Goal: Task Accomplishment & Management: Complete application form

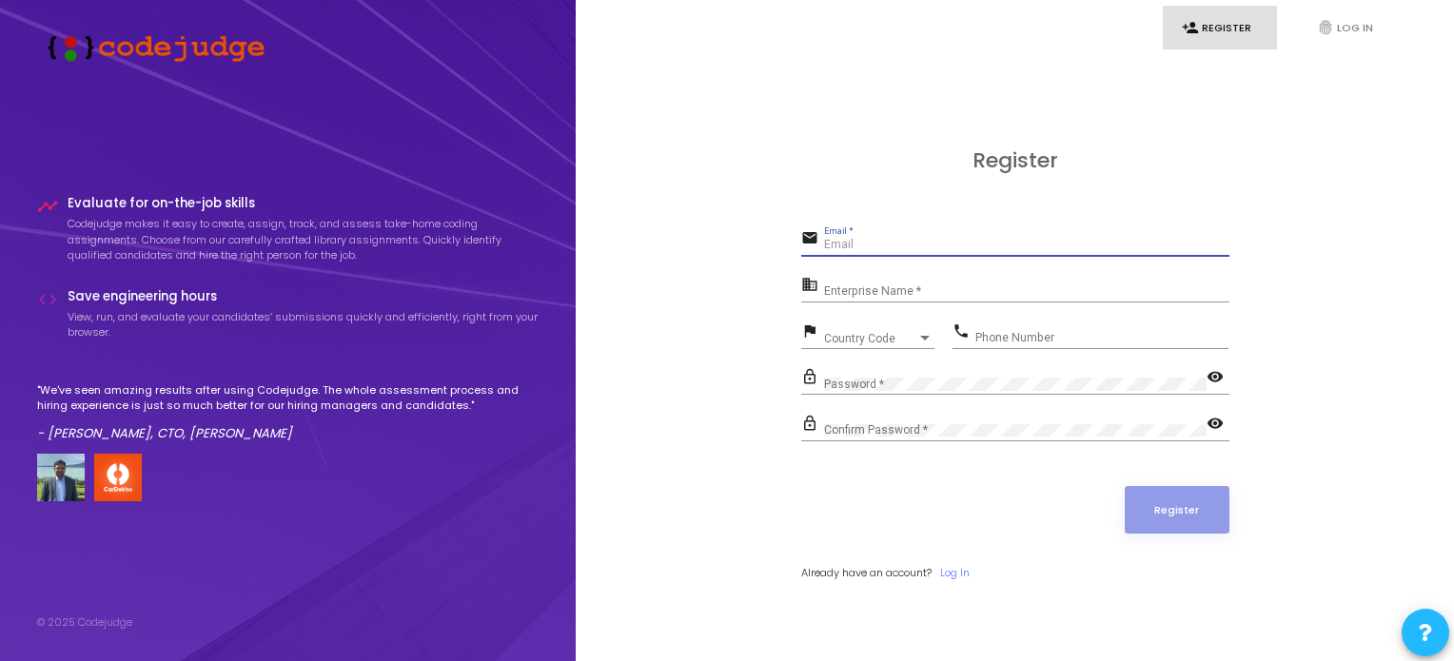
click at [871, 239] on input "Email *" at bounding box center [1026, 245] width 405 height 13
type input "[EMAIL_ADDRESS][DOMAIN_NAME]"
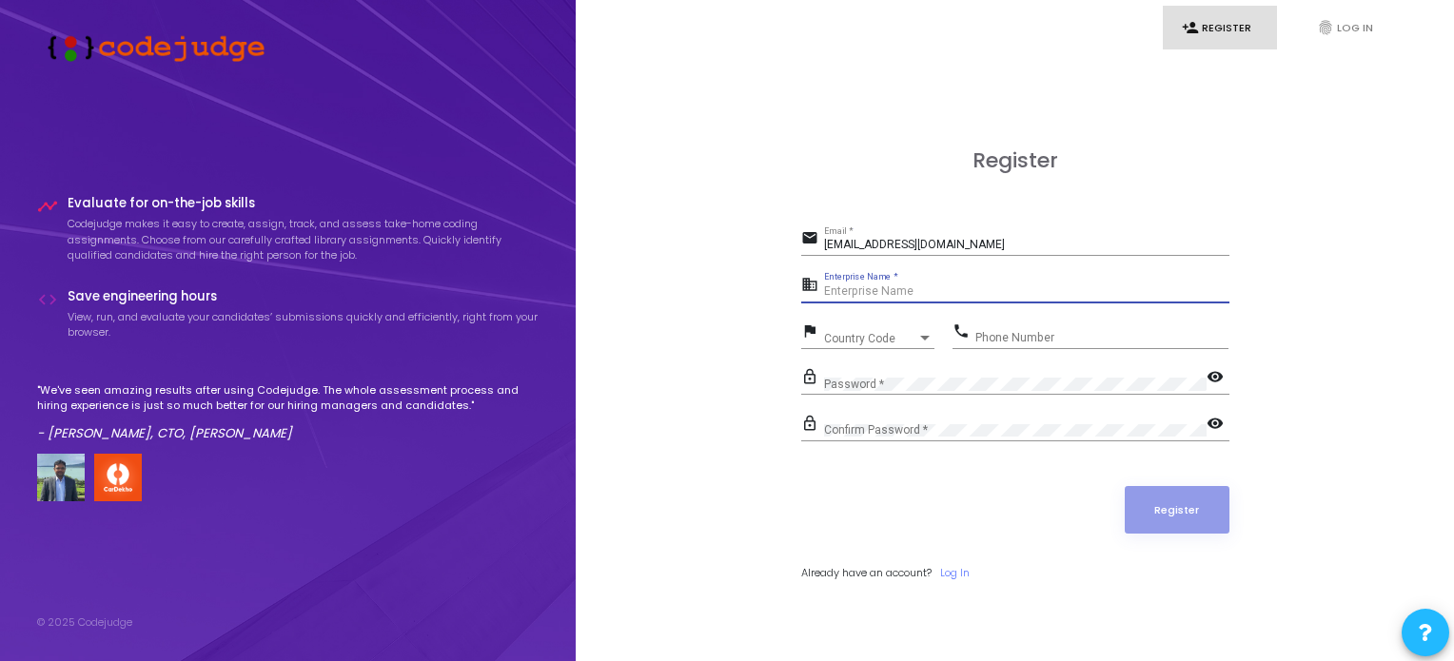
click at [920, 290] on input "Enterprise Name *" at bounding box center [1026, 291] width 405 height 13
click at [915, 329] on div "Country Code Country Code" at bounding box center [879, 334] width 110 height 29
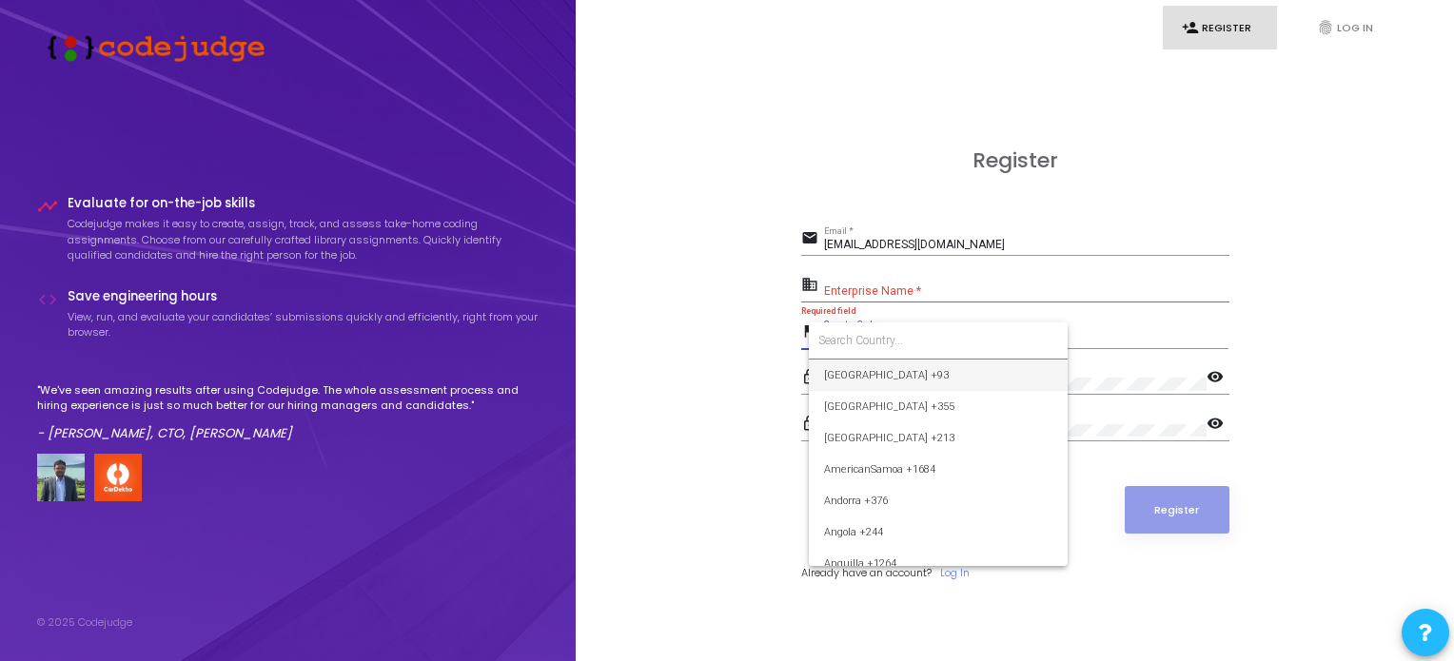
click at [921, 283] on div at bounding box center [727, 330] width 1454 height 661
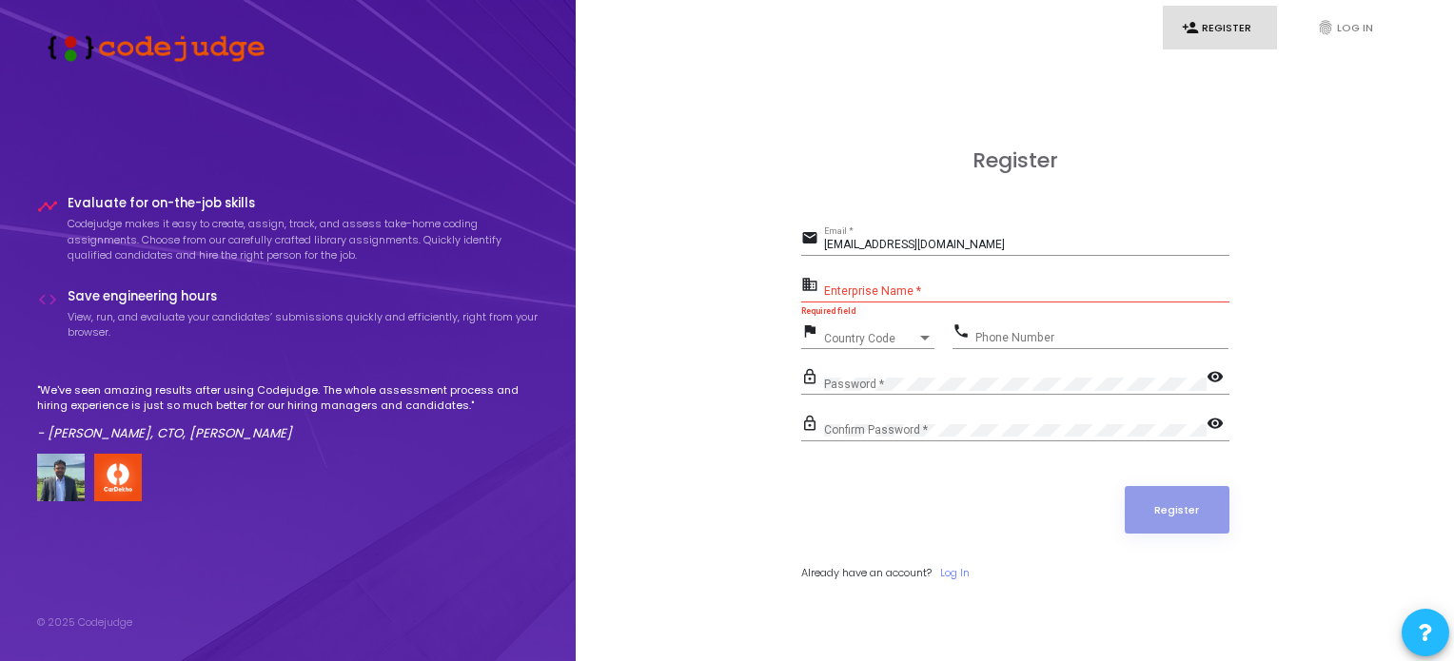
click at [921, 283] on div "Enterprise Name *" at bounding box center [1026, 287] width 405 height 29
type input "[PERSON_NAME]"
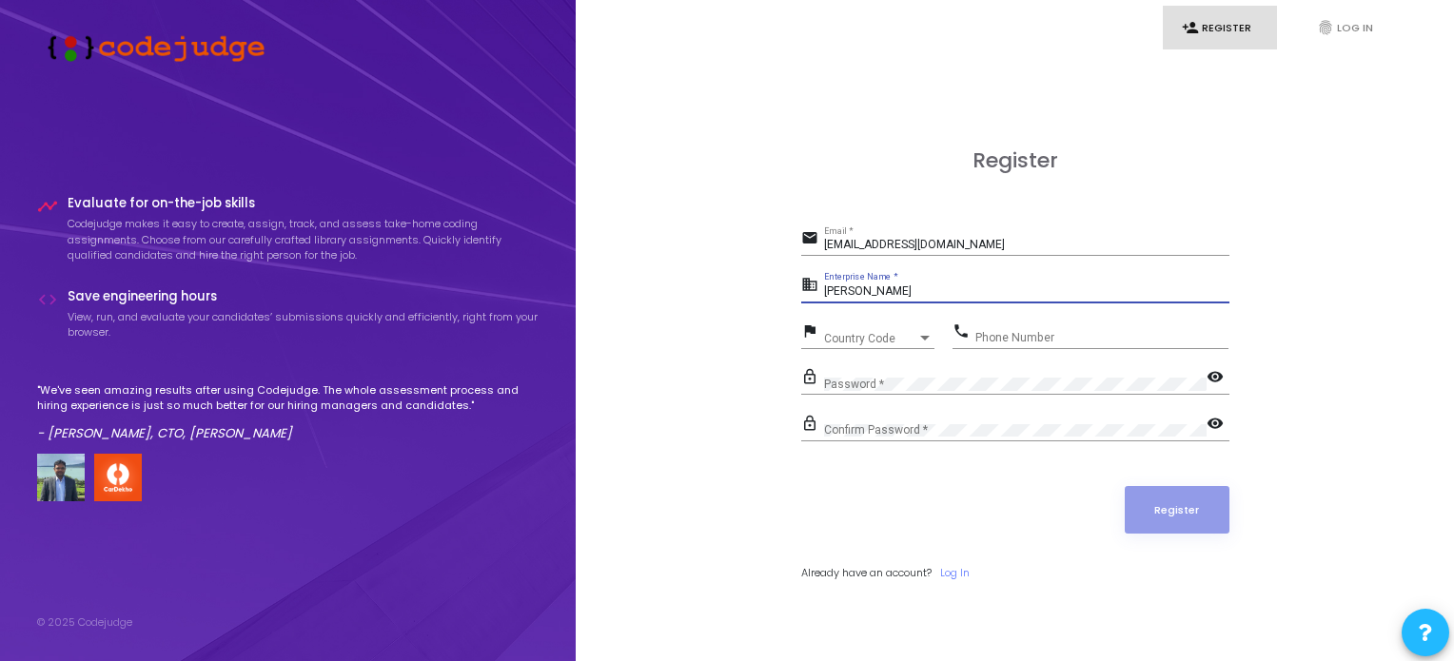
click at [863, 328] on div "Country Code Country Code" at bounding box center [879, 334] width 110 height 29
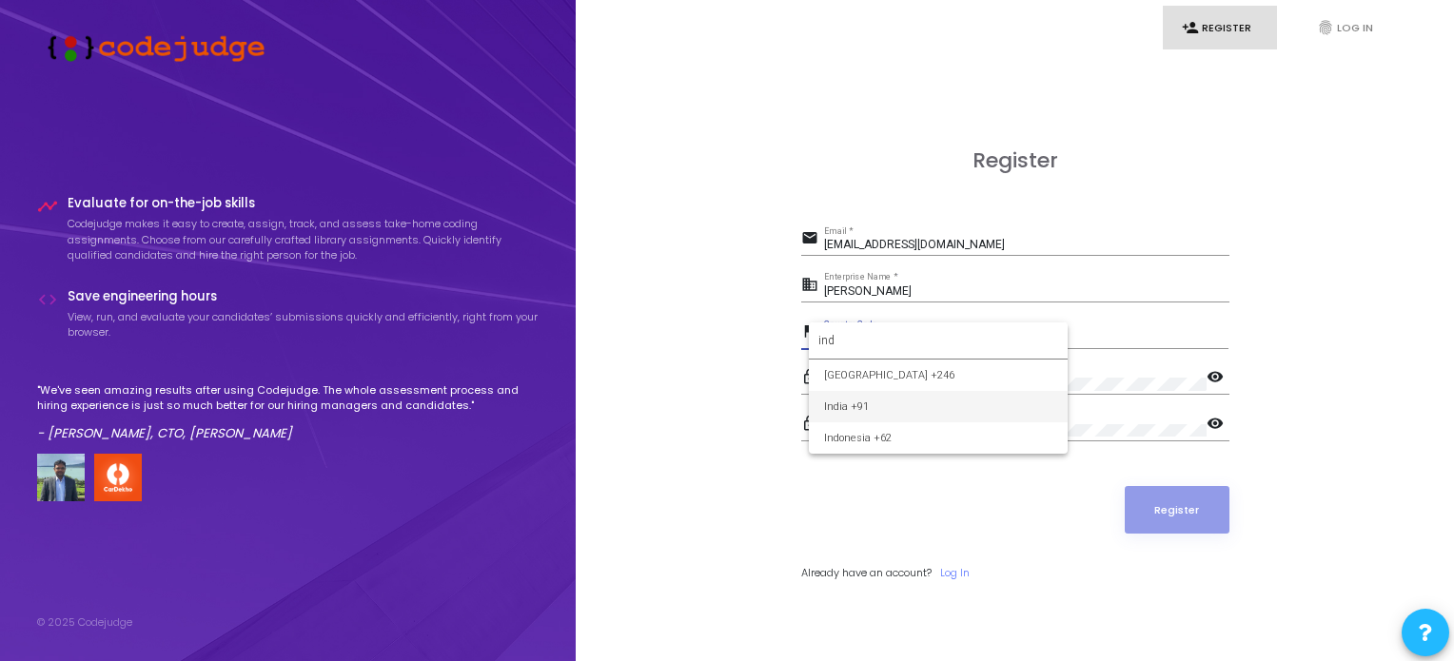
type input "ind"
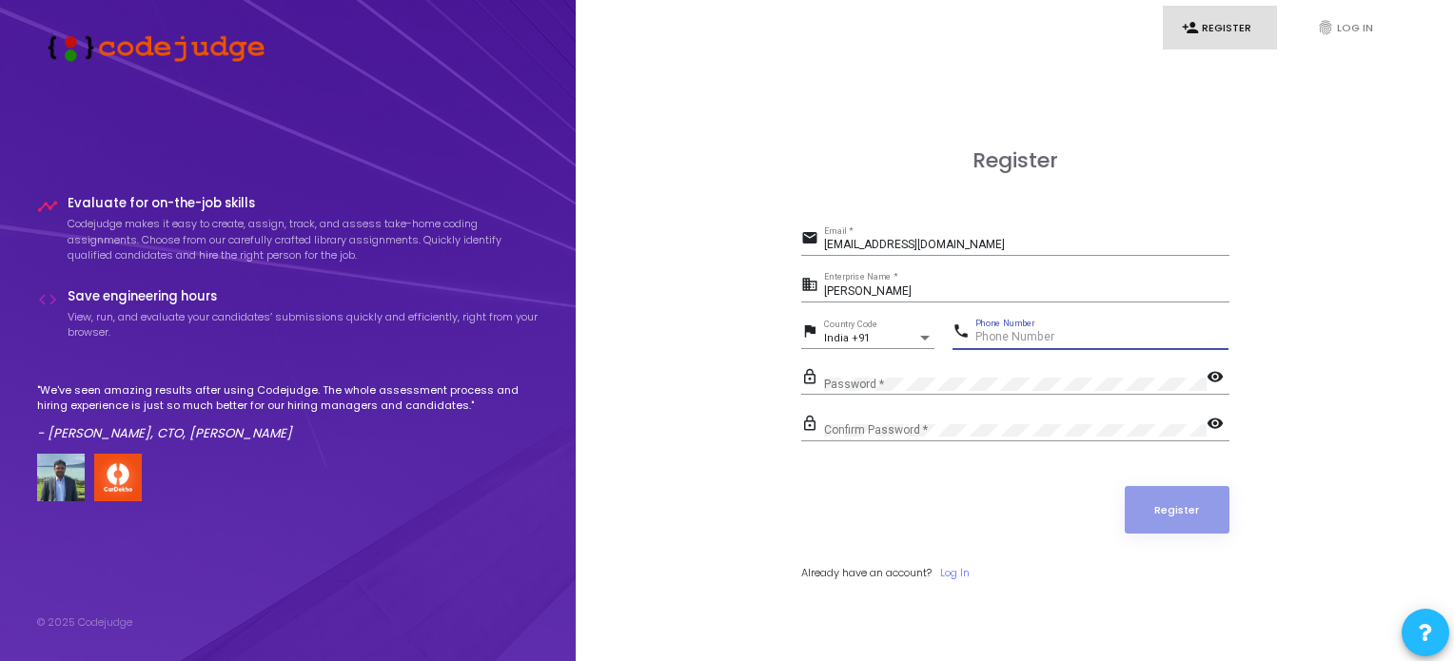
click at [1002, 340] on input "Phone Number" at bounding box center [1101, 337] width 253 height 13
type input "8467004095"
click at [1123, 372] on div "Password *" at bounding box center [1015, 379] width 382 height 29
click at [1218, 372] on mat-icon "visibility" at bounding box center [1217, 378] width 23 height 23
click at [1216, 421] on mat-icon "visibility" at bounding box center [1217, 425] width 23 height 23
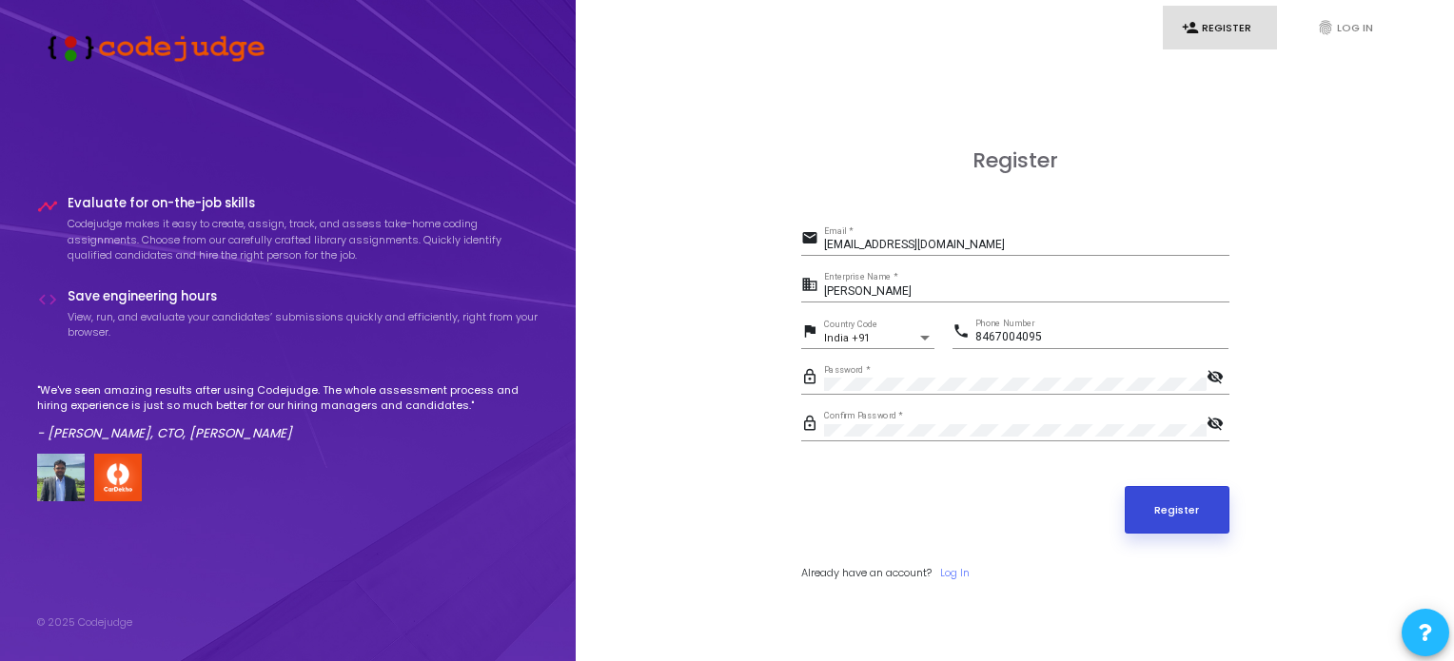
click at [1210, 492] on button "Register" at bounding box center [1177, 510] width 105 height 48
